Goal: Book appointment/travel/reservation

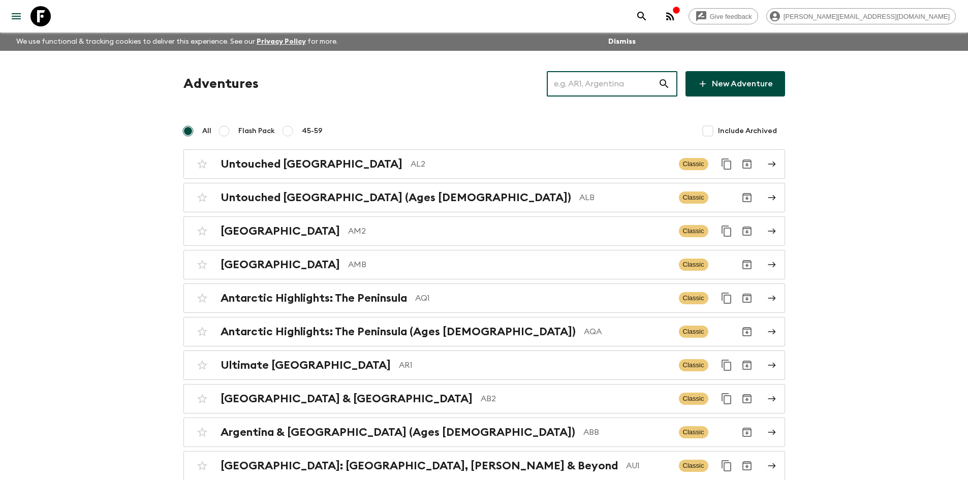
click at [611, 91] on input "text" at bounding box center [602, 84] width 111 height 28
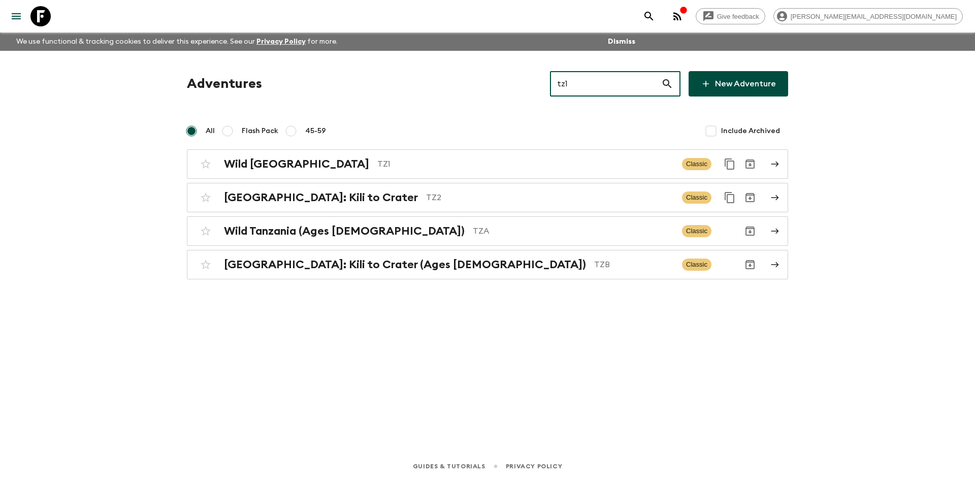
type input "tz1"
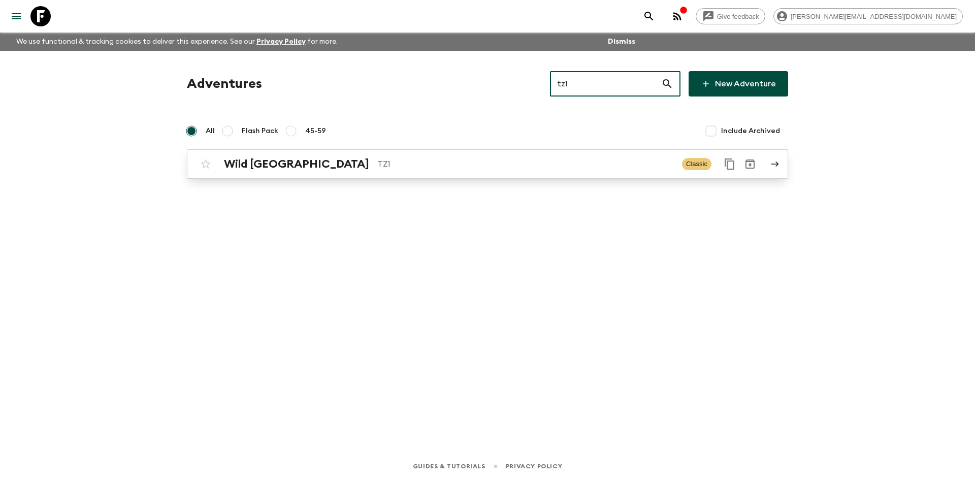
click at [538, 162] on p "TZ1" at bounding box center [525, 164] width 297 height 12
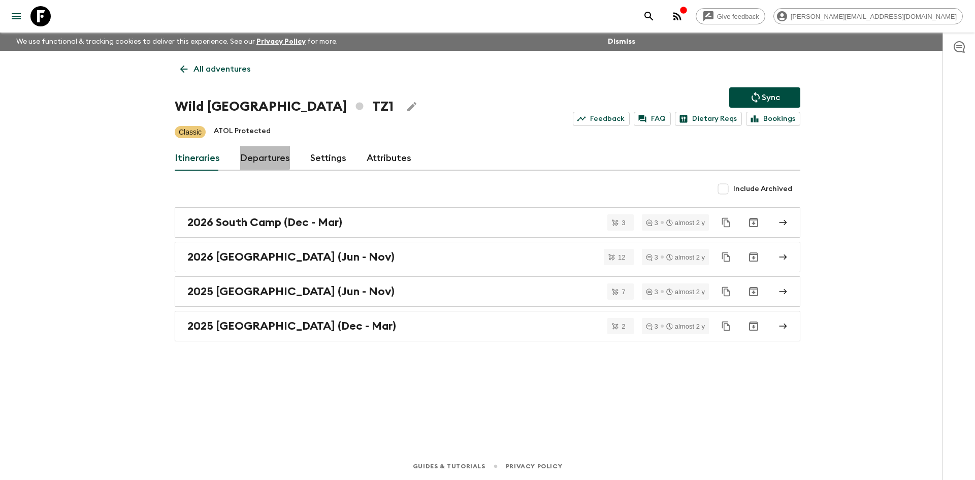
click at [256, 155] on link "Departures" at bounding box center [265, 158] width 50 height 24
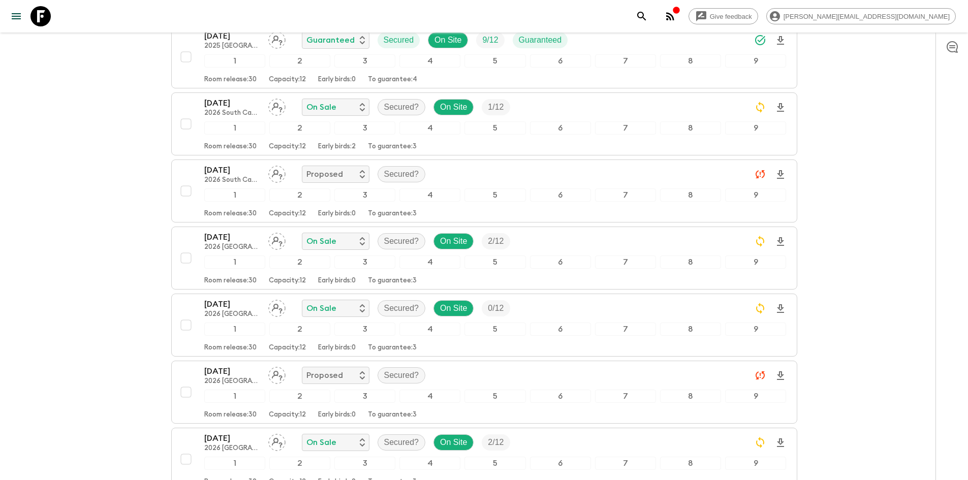
scroll to position [960, 0]
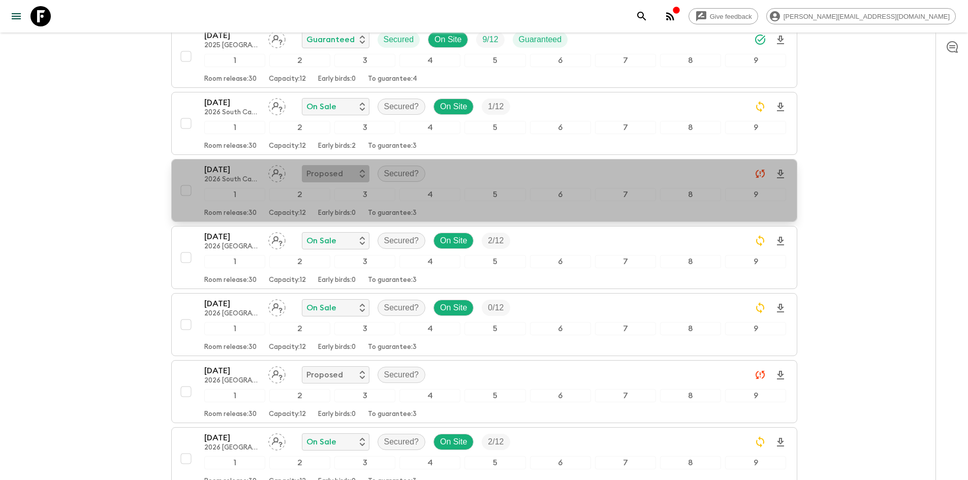
click at [333, 175] on p "Proposed" at bounding box center [324, 174] width 37 height 12
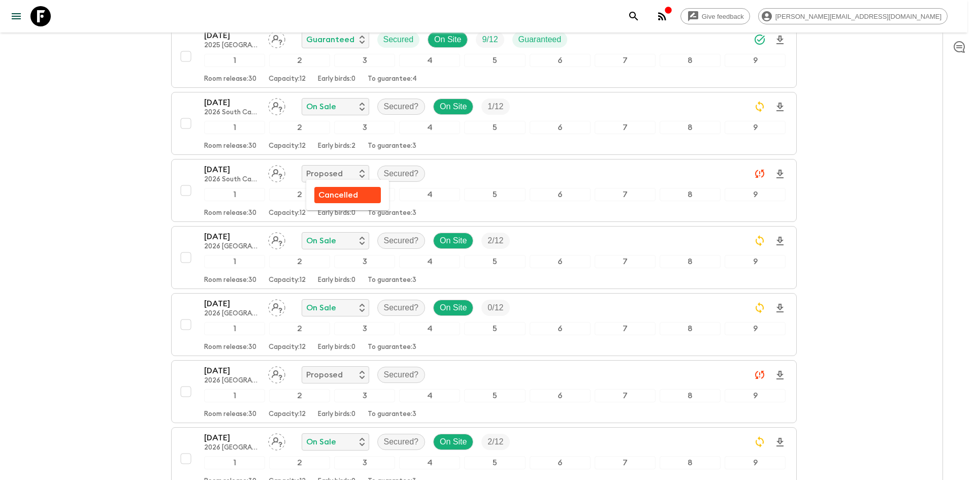
click at [116, 204] on div at bounding box center [487, 240] width 975 height 480
